Goal: Information Seeking & Learning: Learn about a topic

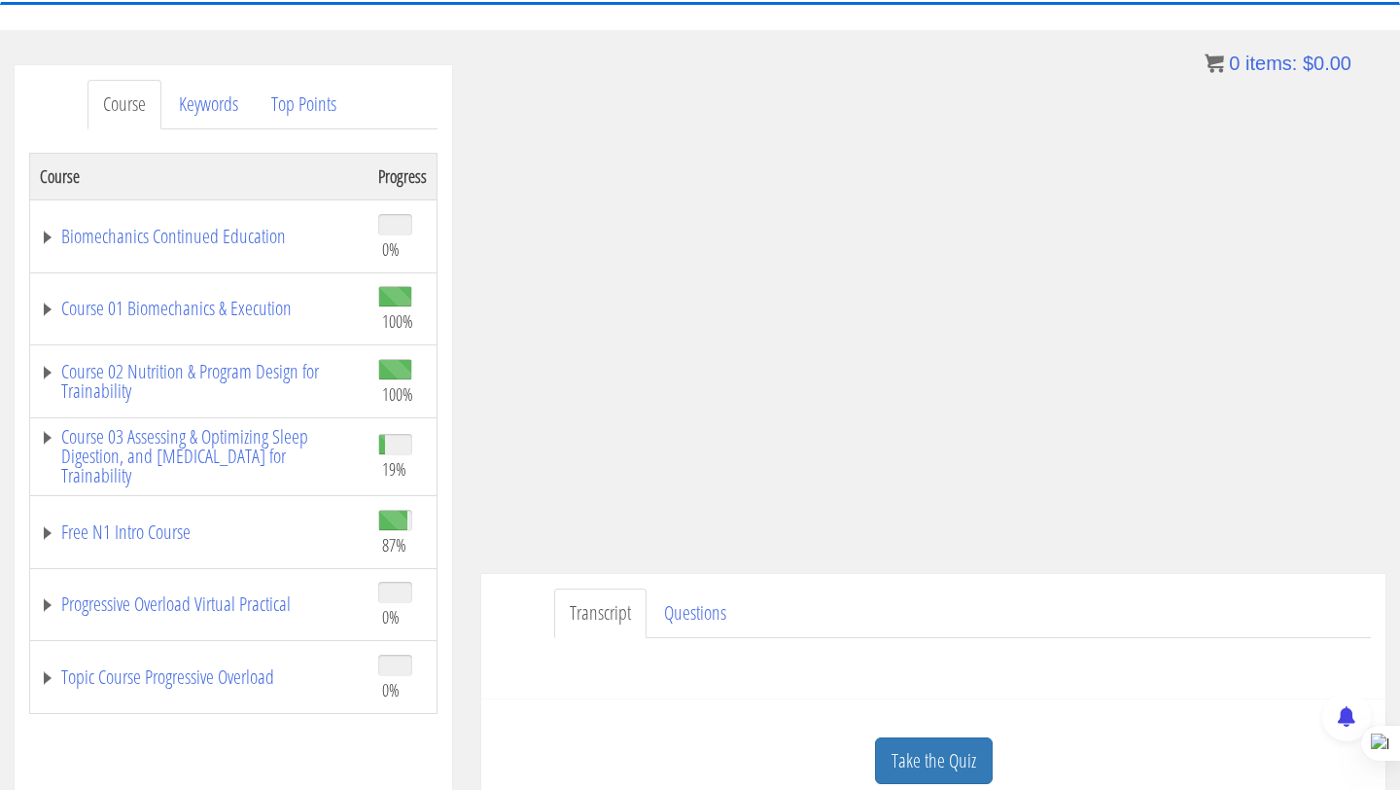
scroll to position [172, 0]
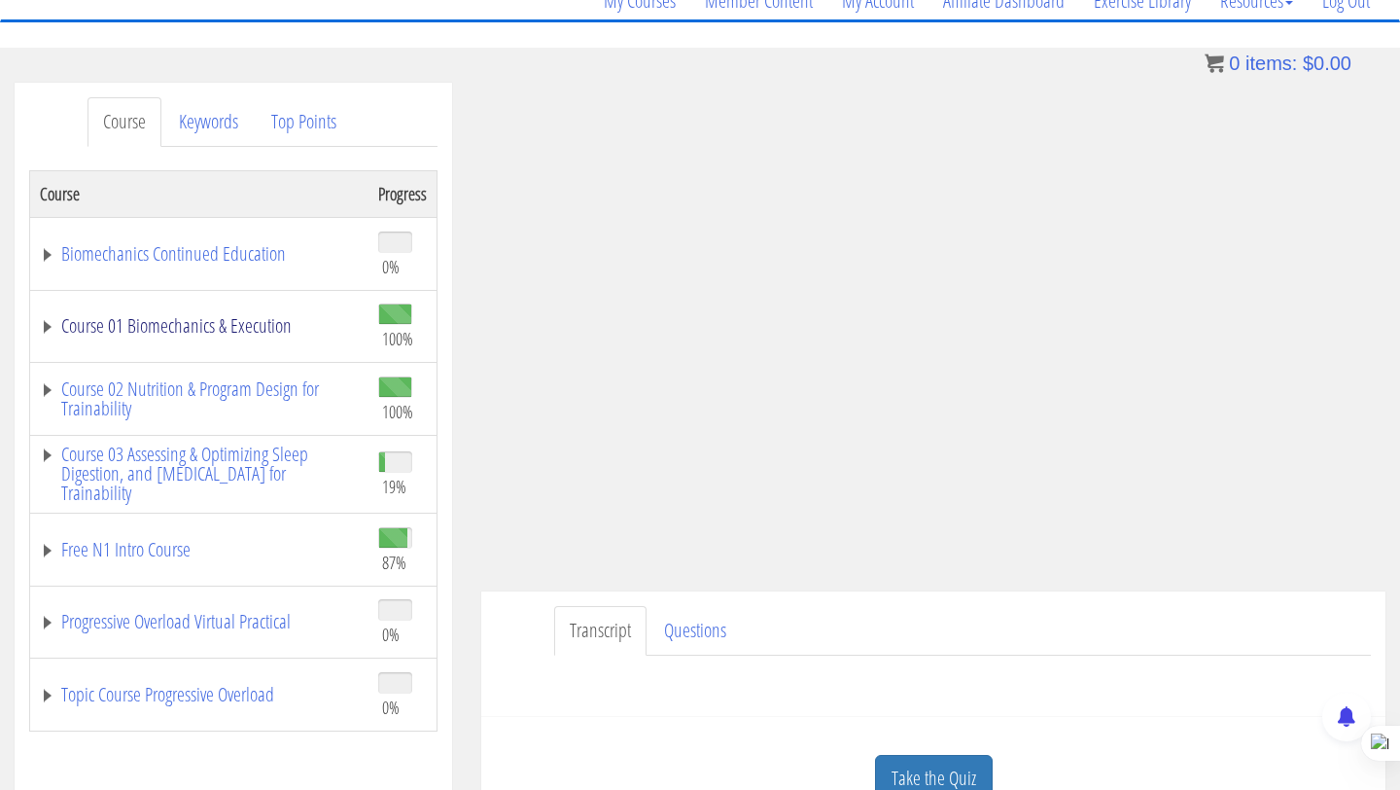
click at [204, 327] on link "Course 01 Biomechanics & Execution" at bounding box center [199, 325] width 319 height 19
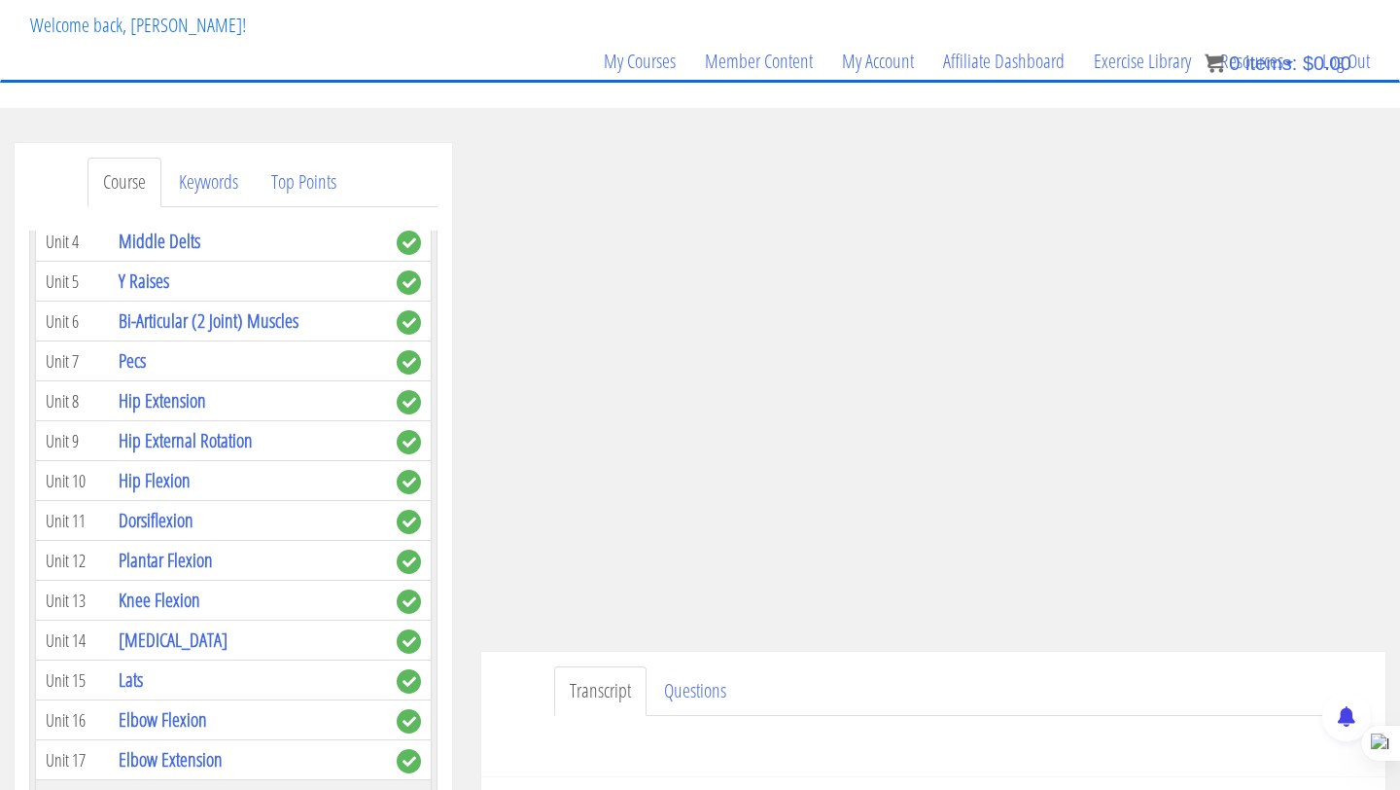
scroll to position [126, 0]
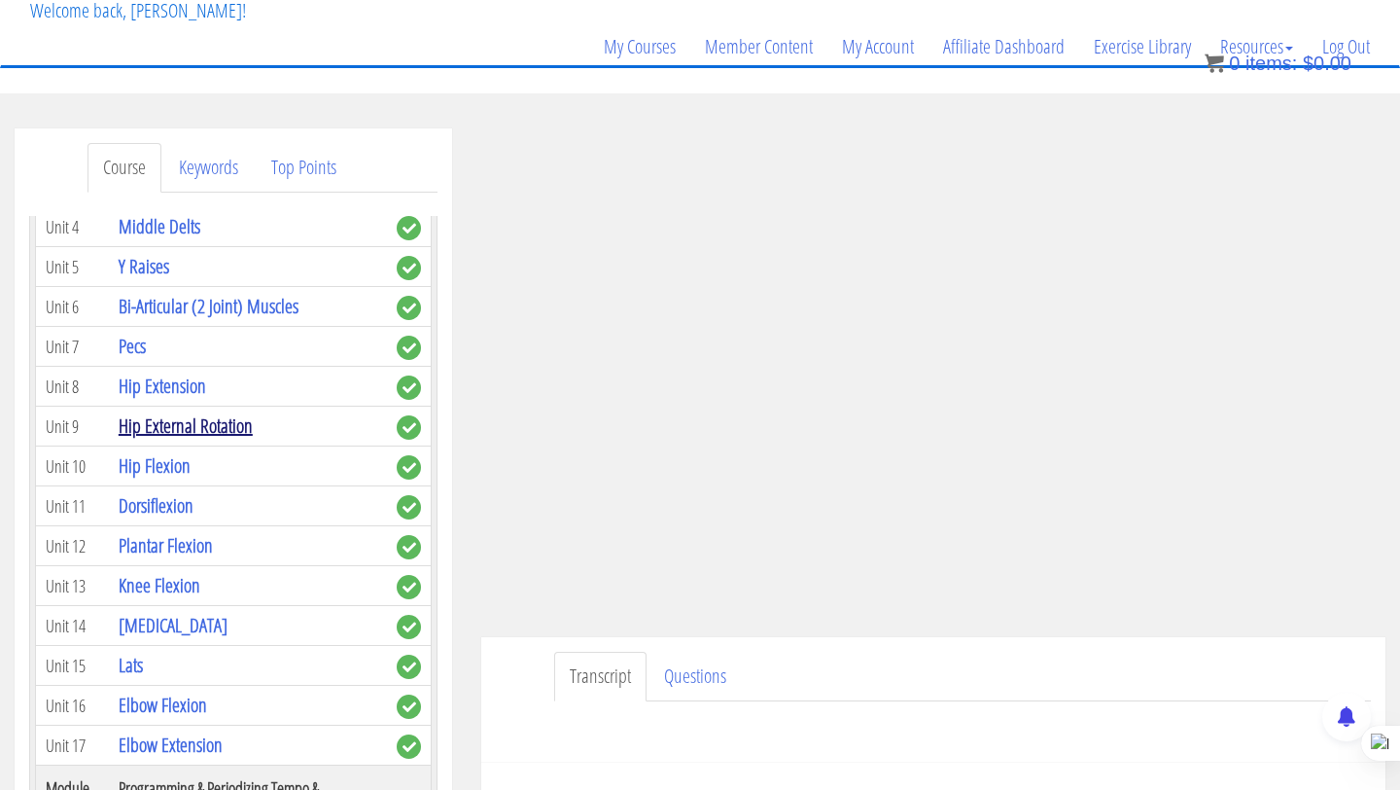
click at [141, 412] on link "Hip External Rotation" at bounding box center [186, 425] width 134 height 26
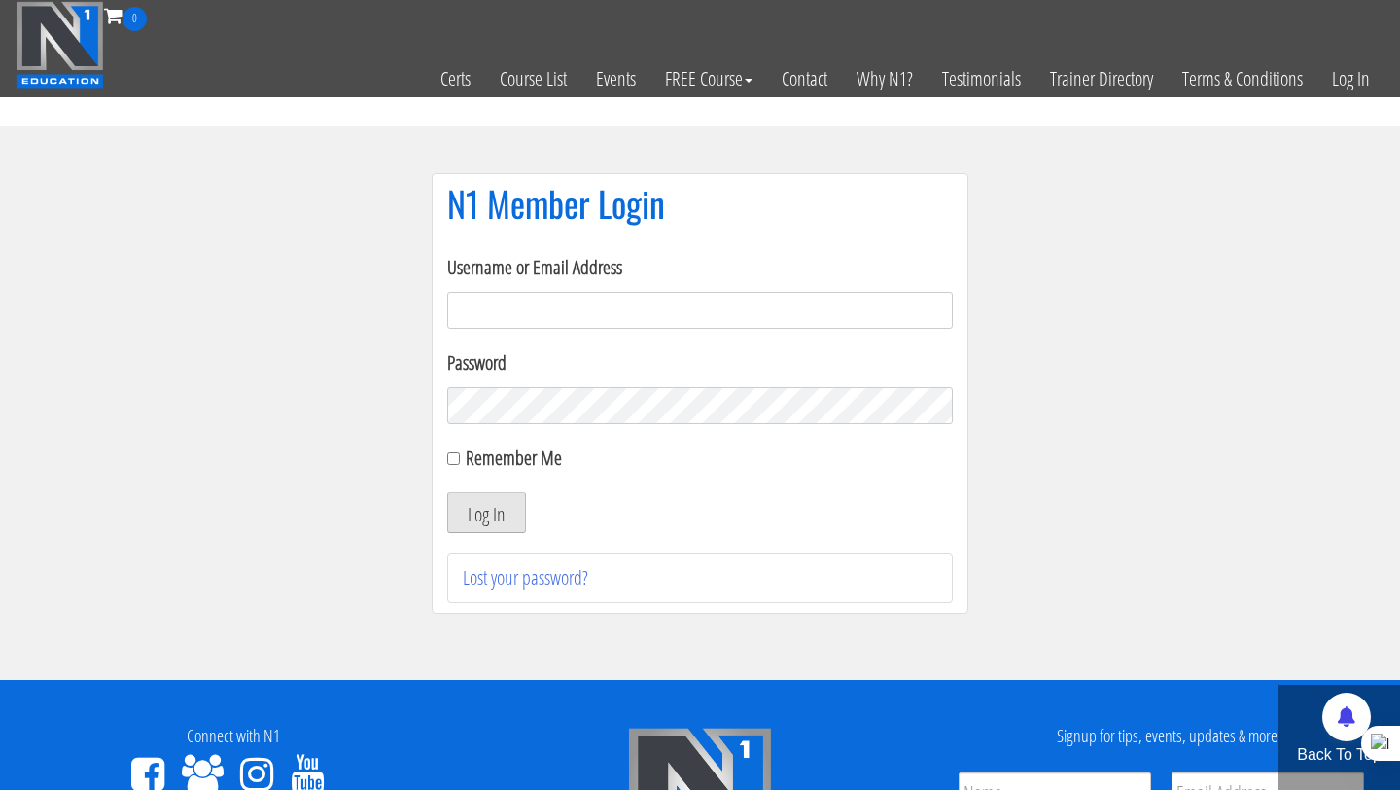
type input "Rutger.a.visser@gmail.com"
click at [505, 509] on button "Log In" at bounding box center [486, 512] width 79 height 41
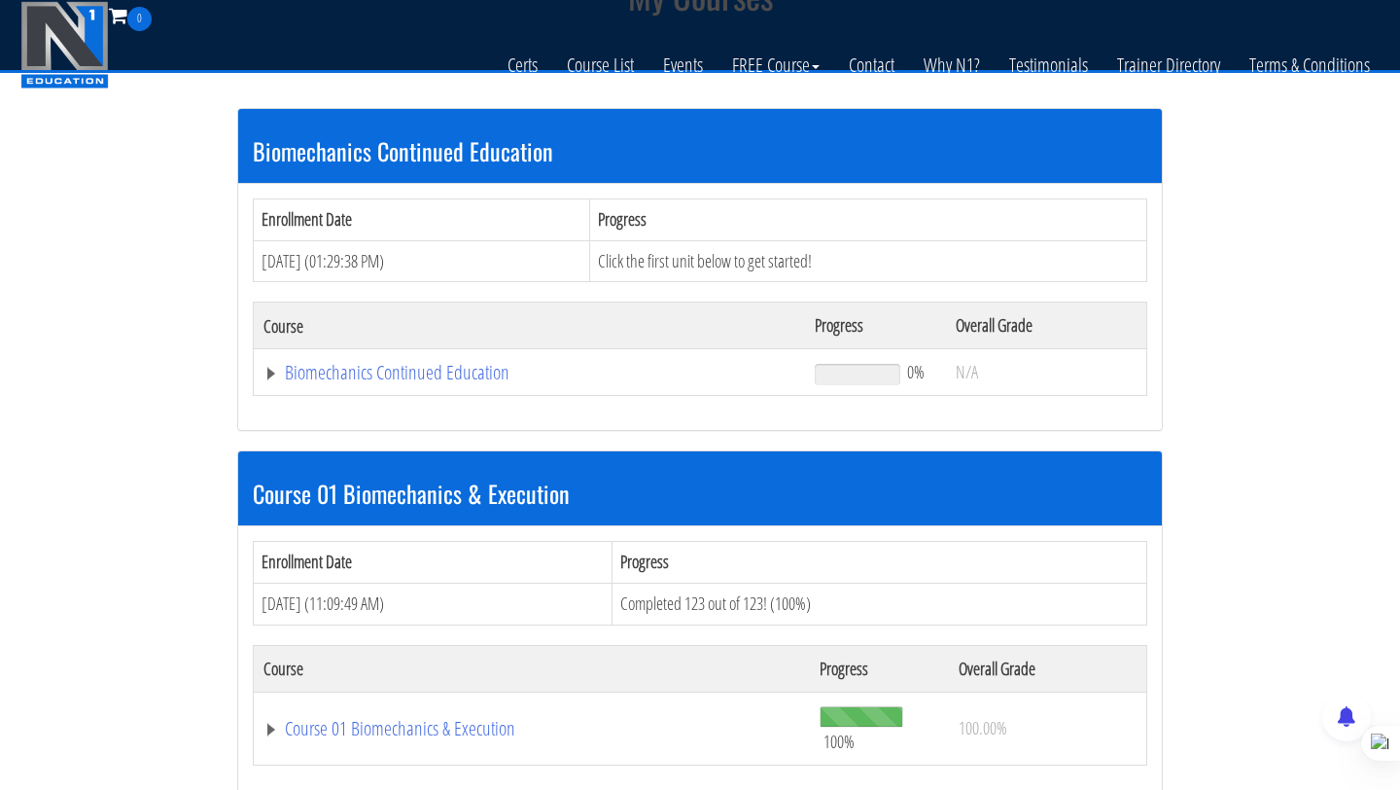
scroll to position [460, 0]
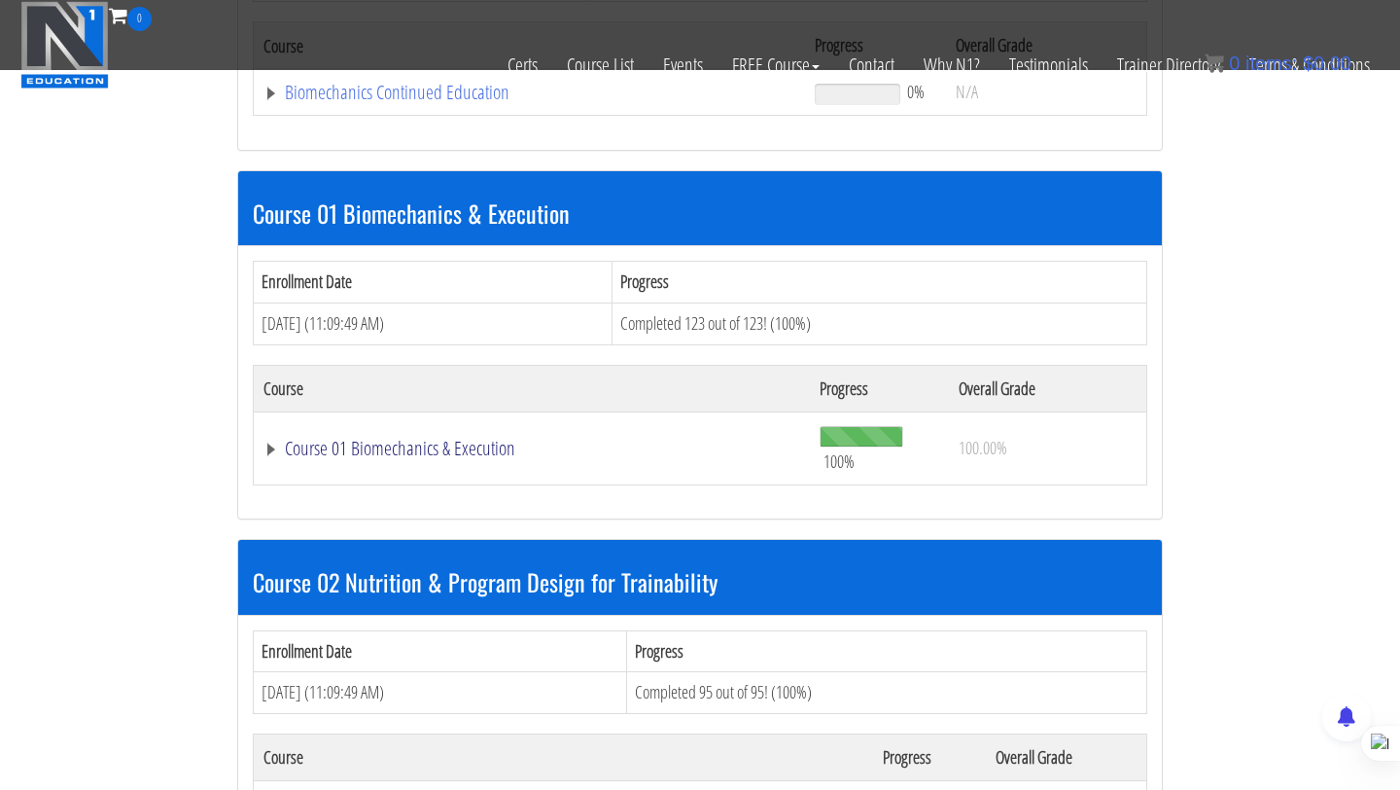
click at [428, 448] on link "Course 01 Biomechanics & Execution" at bounding box center [532, 448] width 537 height 19
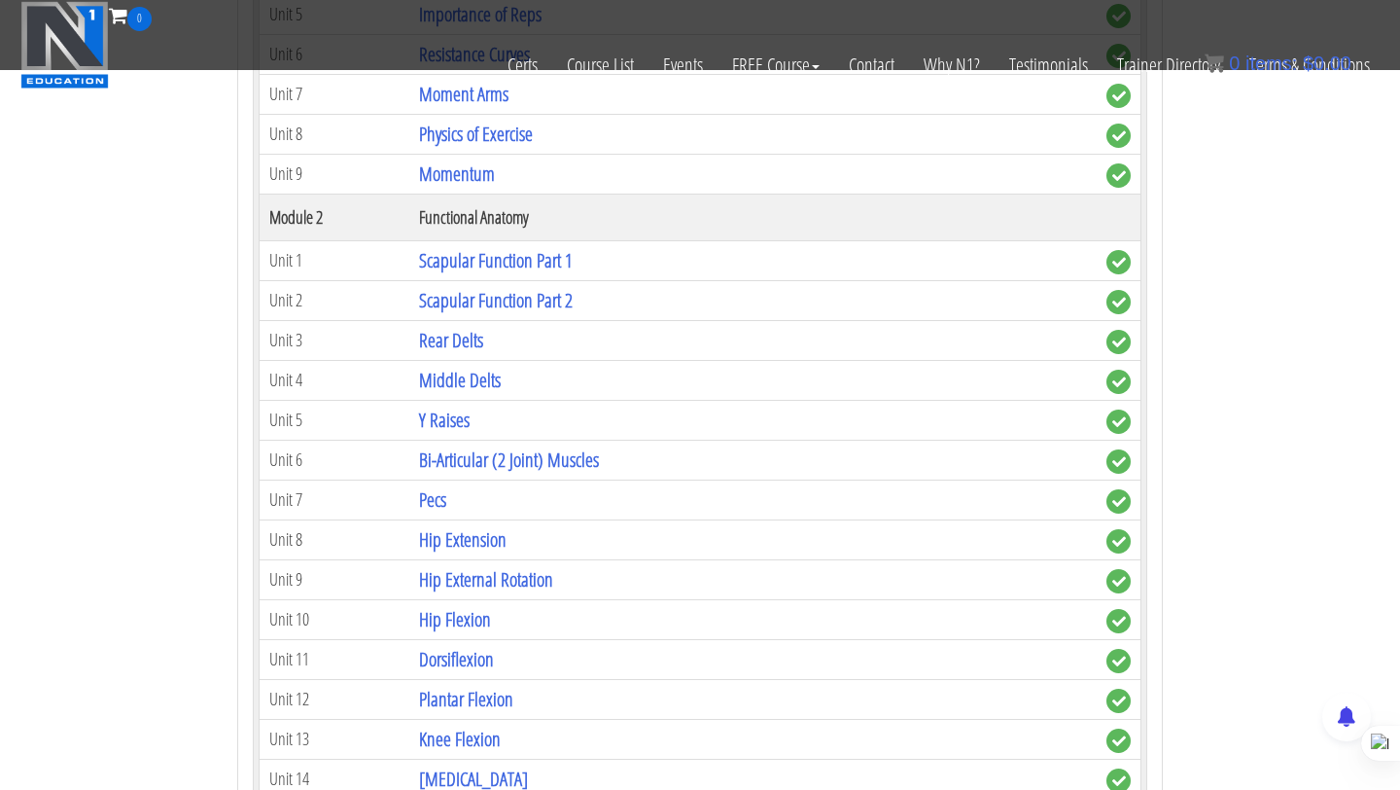
scroll to position [1168, 0]
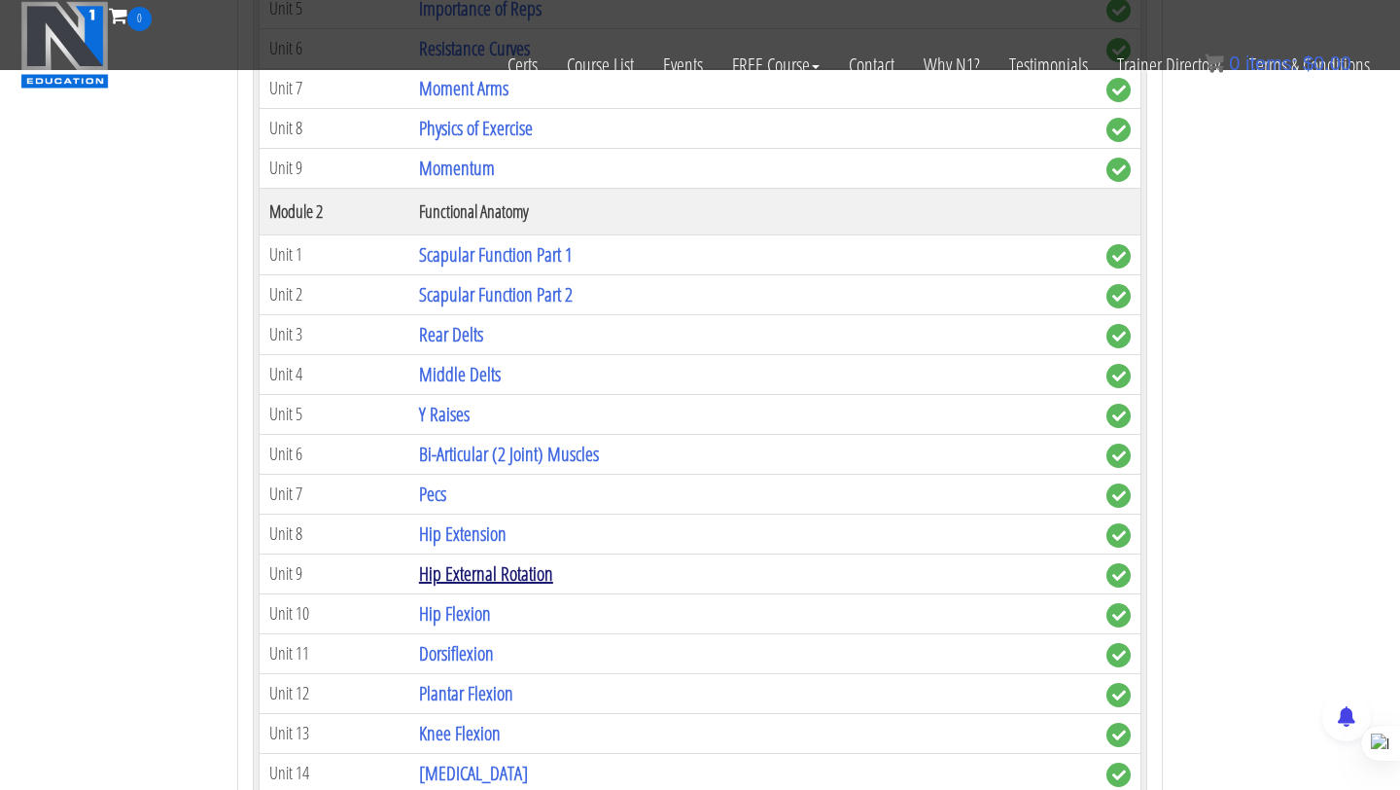
click at [485, 576] on link "Hip External Rotation" at bounding box center [486, 573] width 134 height 26
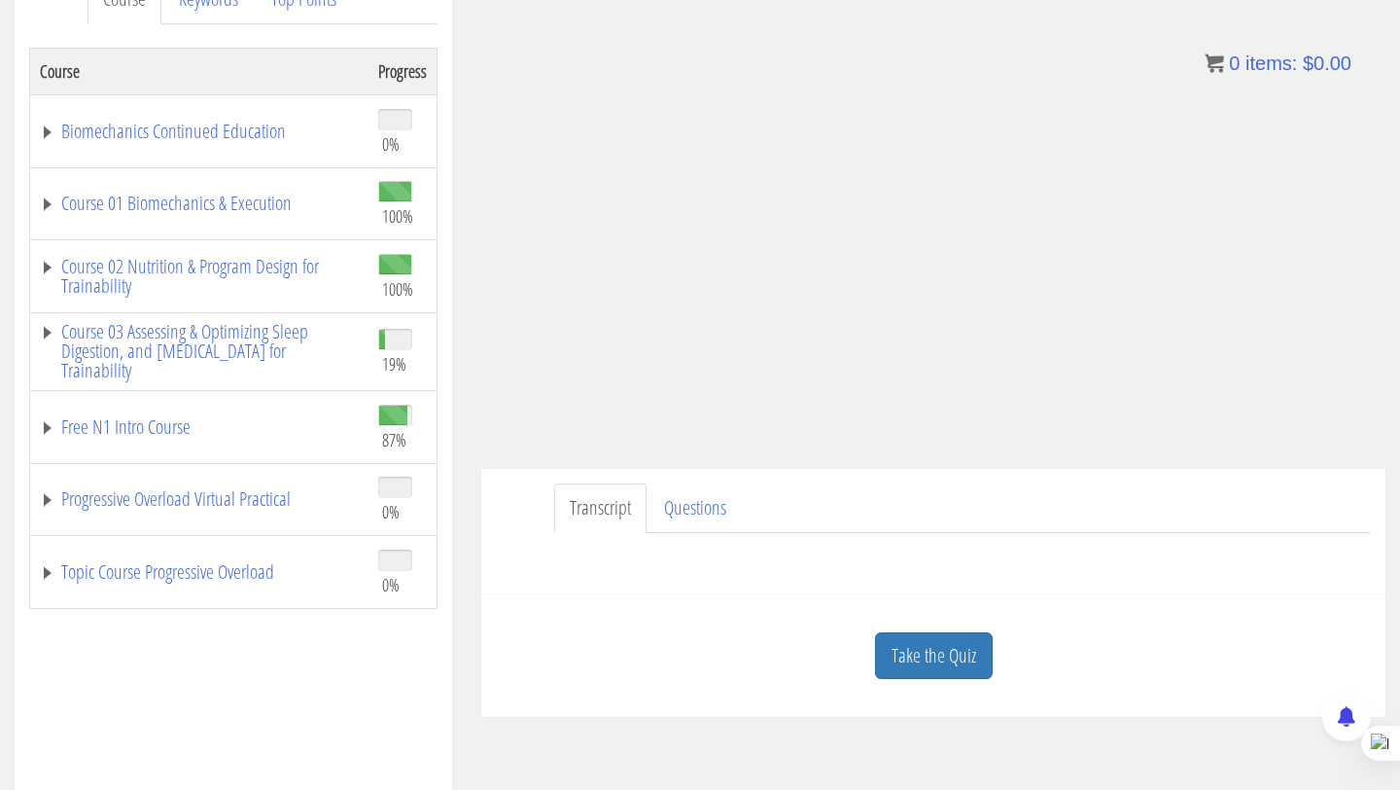
scroll to position [297, 0]
click at [220, 208] on link "Course 01 Biomechanics & Execution" at bounding box center [199, 201] width 319 height 19
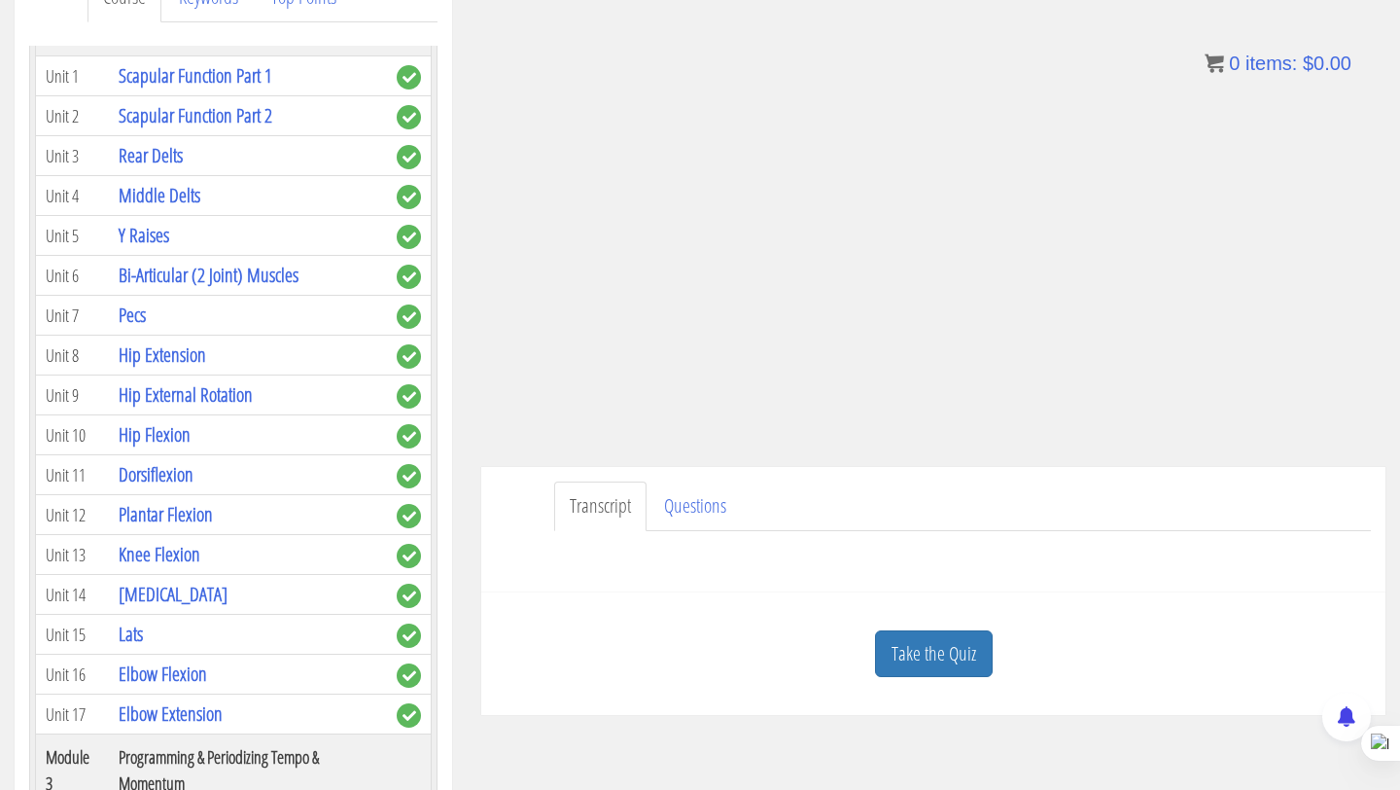
scroll to position [741, 0]
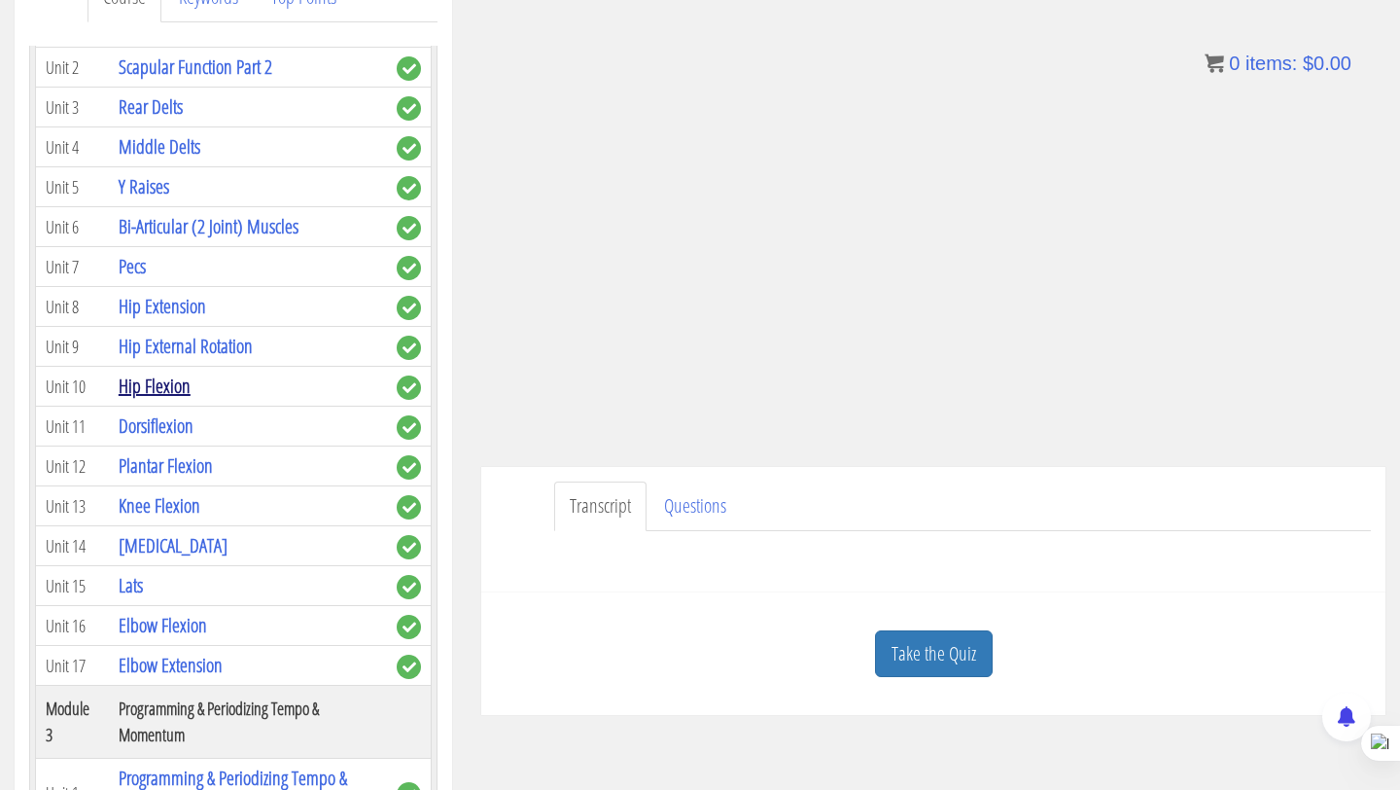
click at [182, 372] on link "Hip Flexion" at bounding box center [155, 385] width 72 height 26
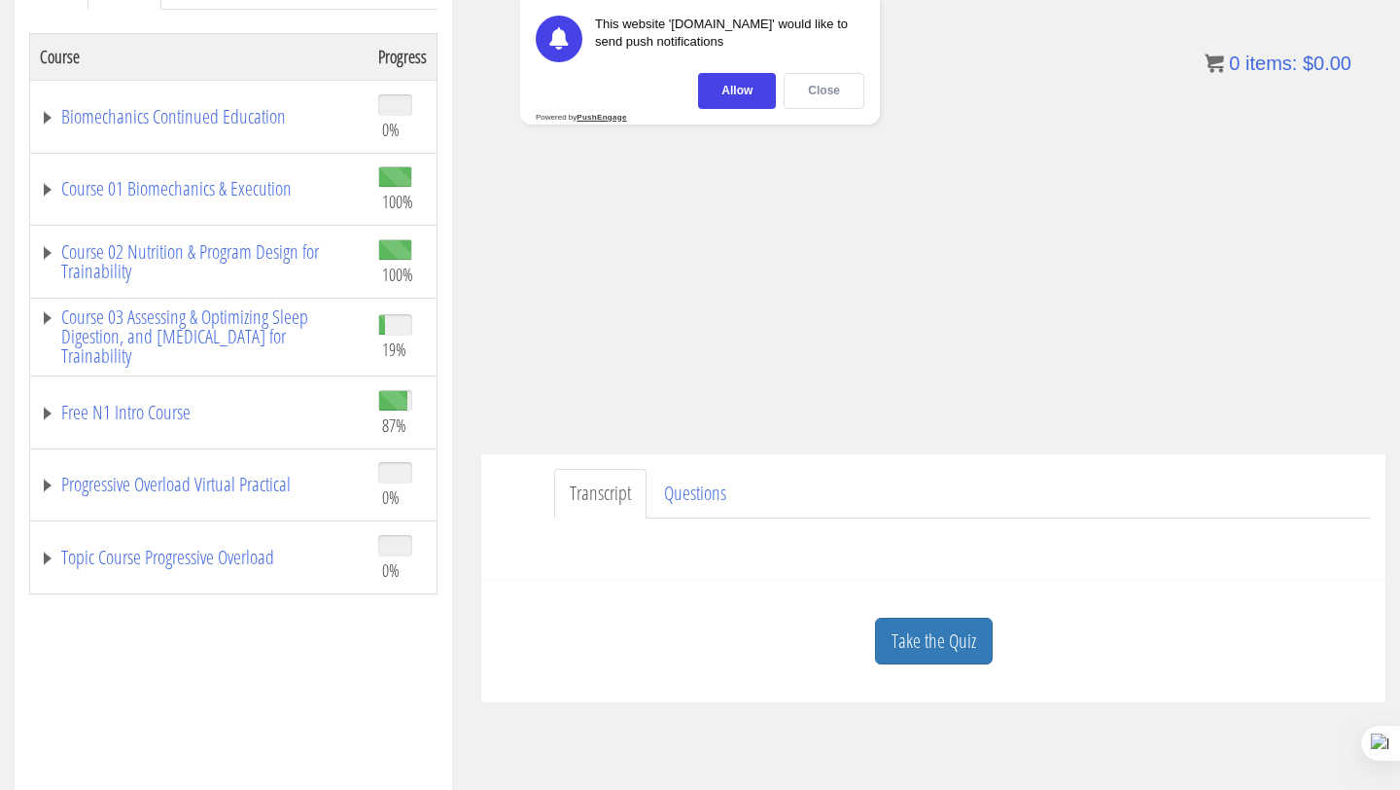
click at [809, 95] on div "Close" at bounding box center [824, 91] width 81 height 36
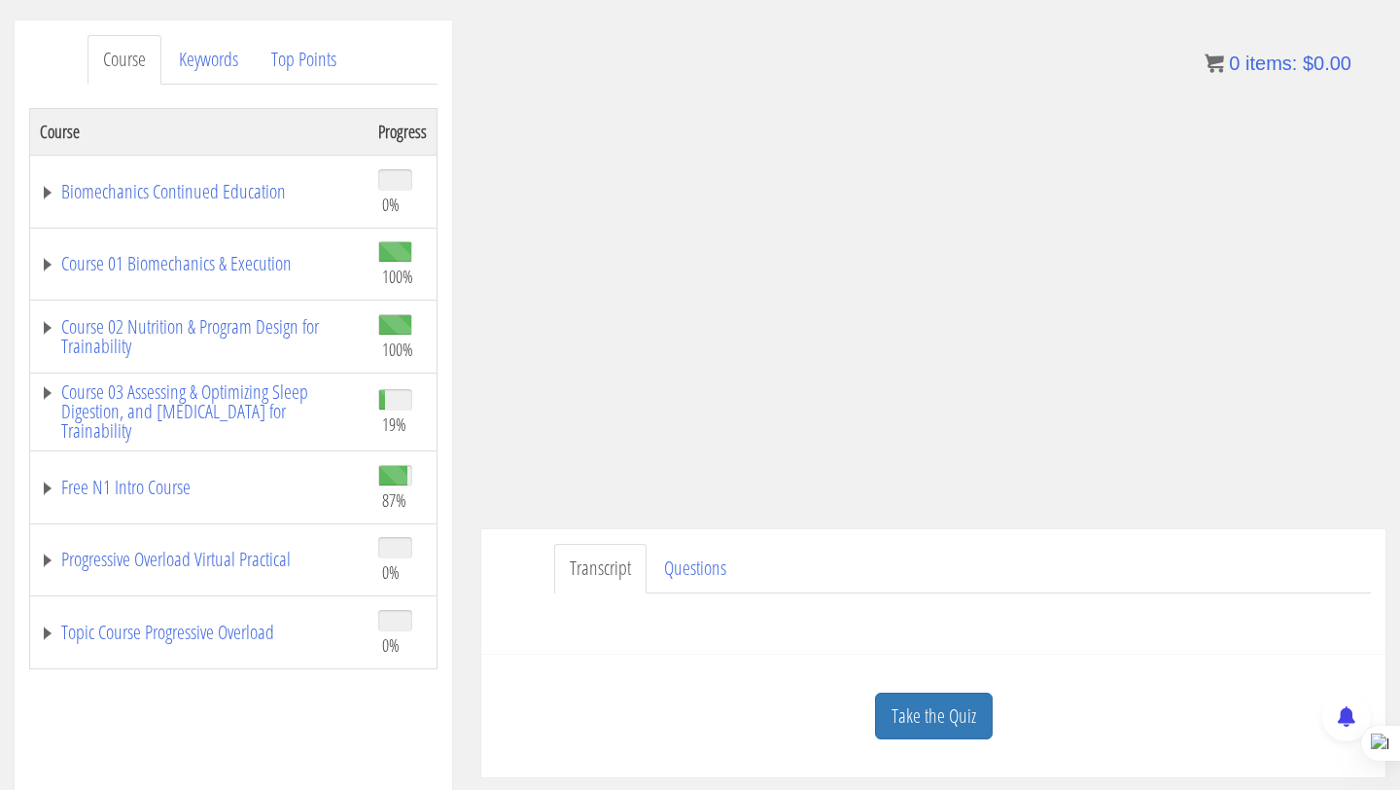
scroll to position [191, 0]
